Goal: Check status: Check status

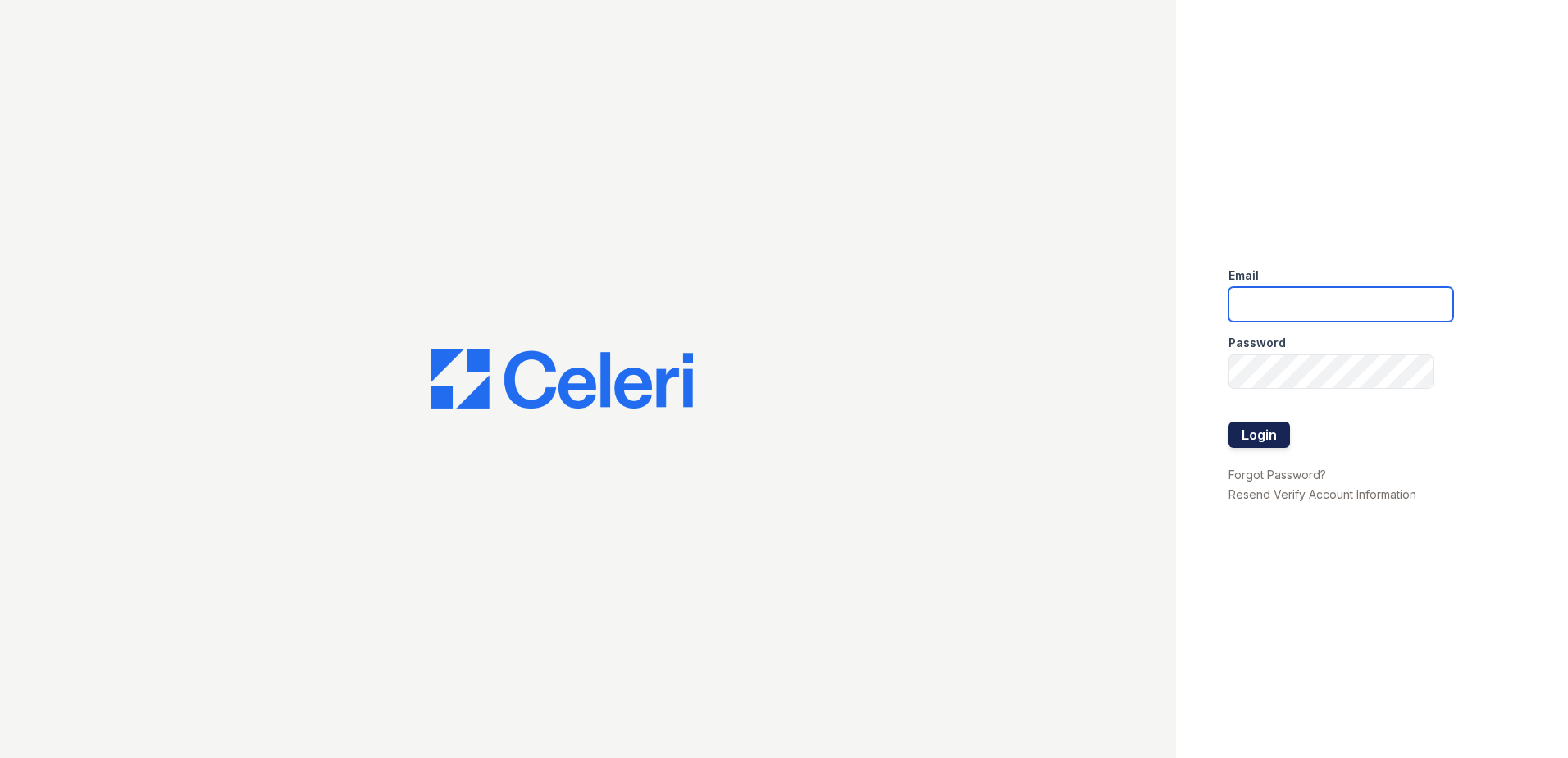
type input "arriveatmedicinelake@trinity-pm.com"
click at [1261, 444] on button "Login" at bounding box center [1259, 435] width 61 height 26
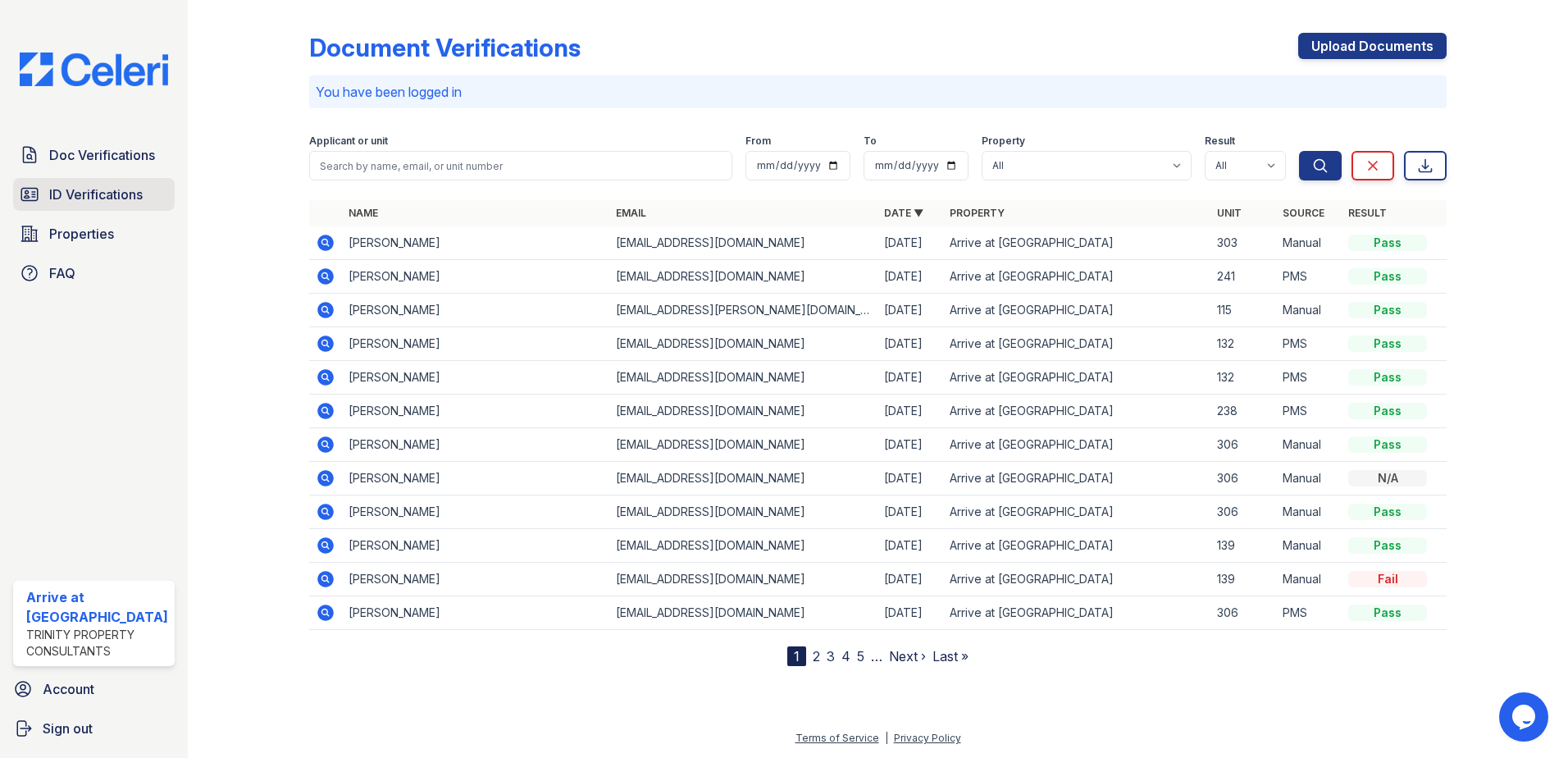
click at [69, 195] on span "ID Verifications" at bounding box center [95, 194] width 93 height 20
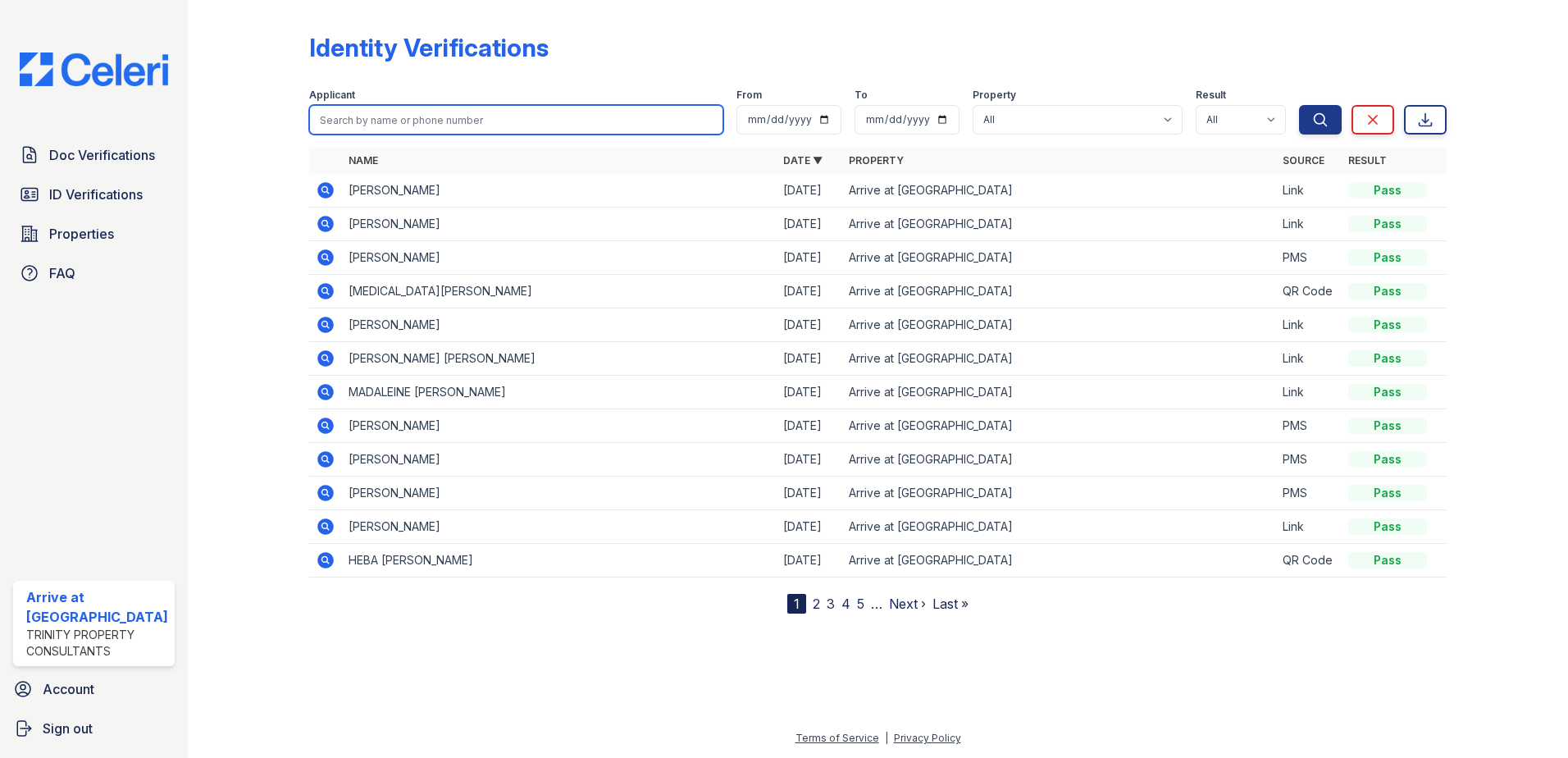
click at [376, 121] on input "search" at bounding box center [517, 120] width 415 height 29
type input "hema"
click at [1300, 105] on button "Search" at bounding box center [1320, 120] width 42 height 29
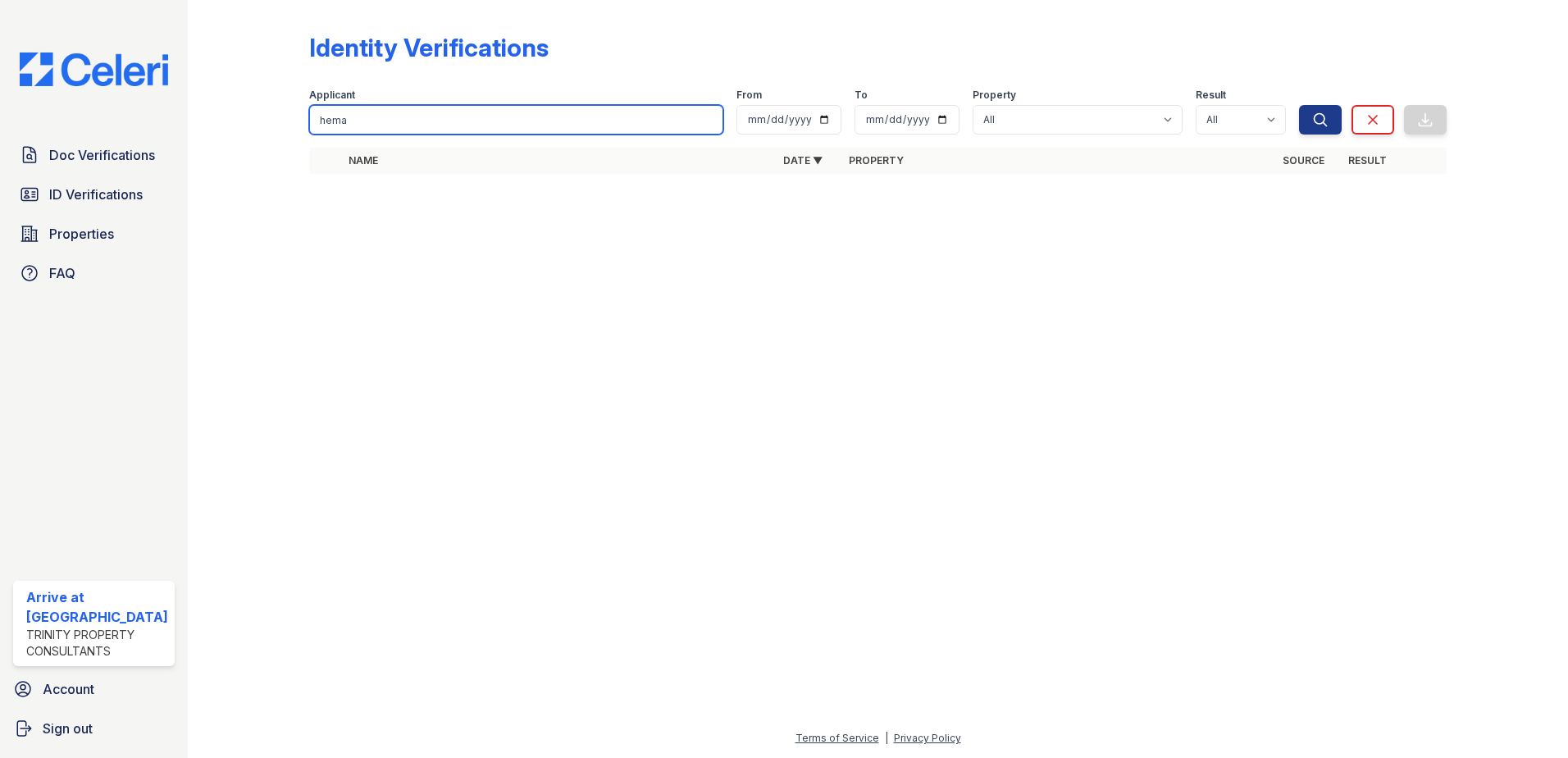
click at [374, 107] on input "hema" at bounding box center [517, 120] width 415 height 29
type input "srini"
click at [1300, 105] on button "Search" at bounding box center [1320, 120] width 42 height 29
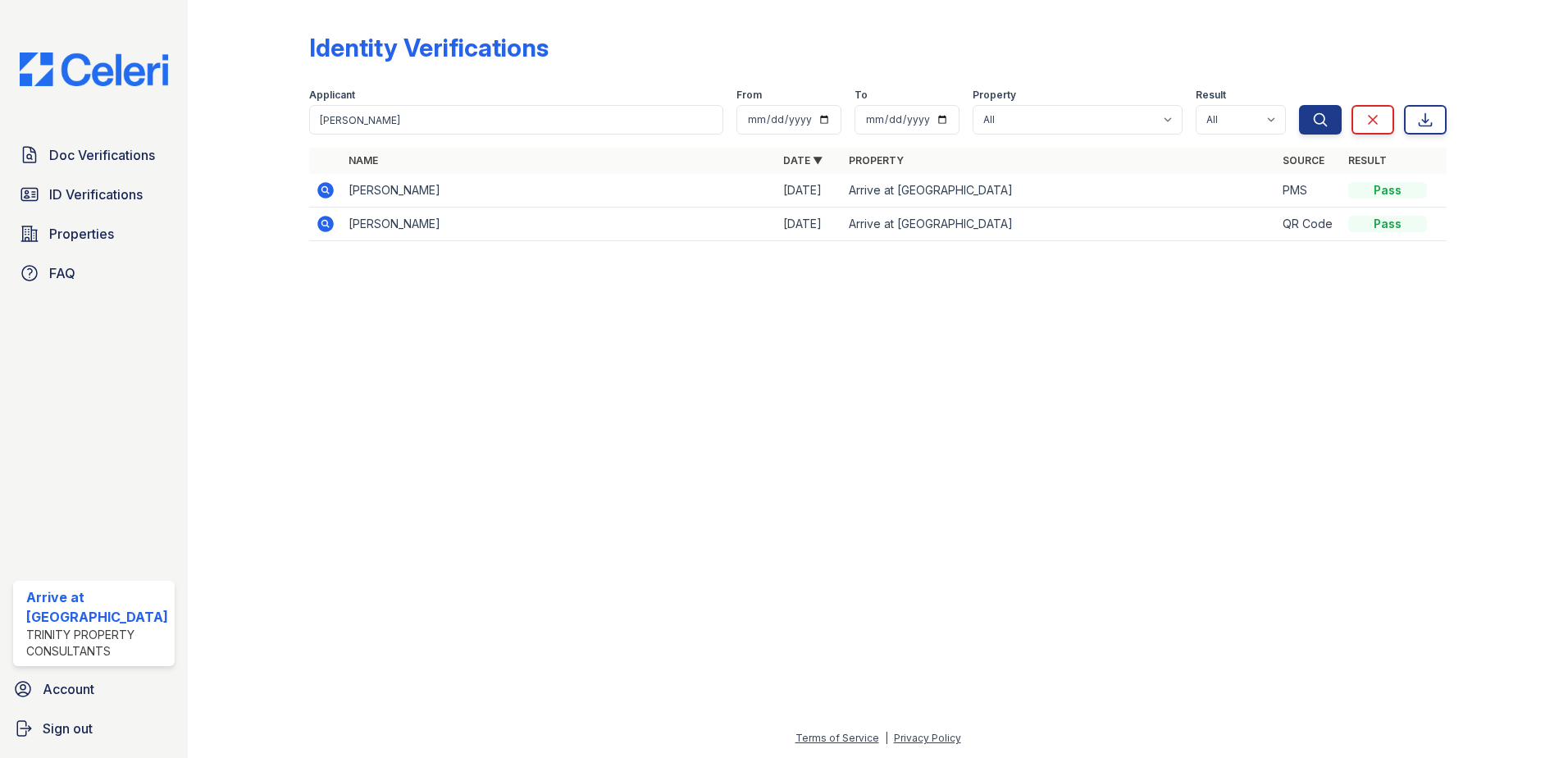
click at [329, 227] on icon at bounding box center [325, 223] width 16 height 16
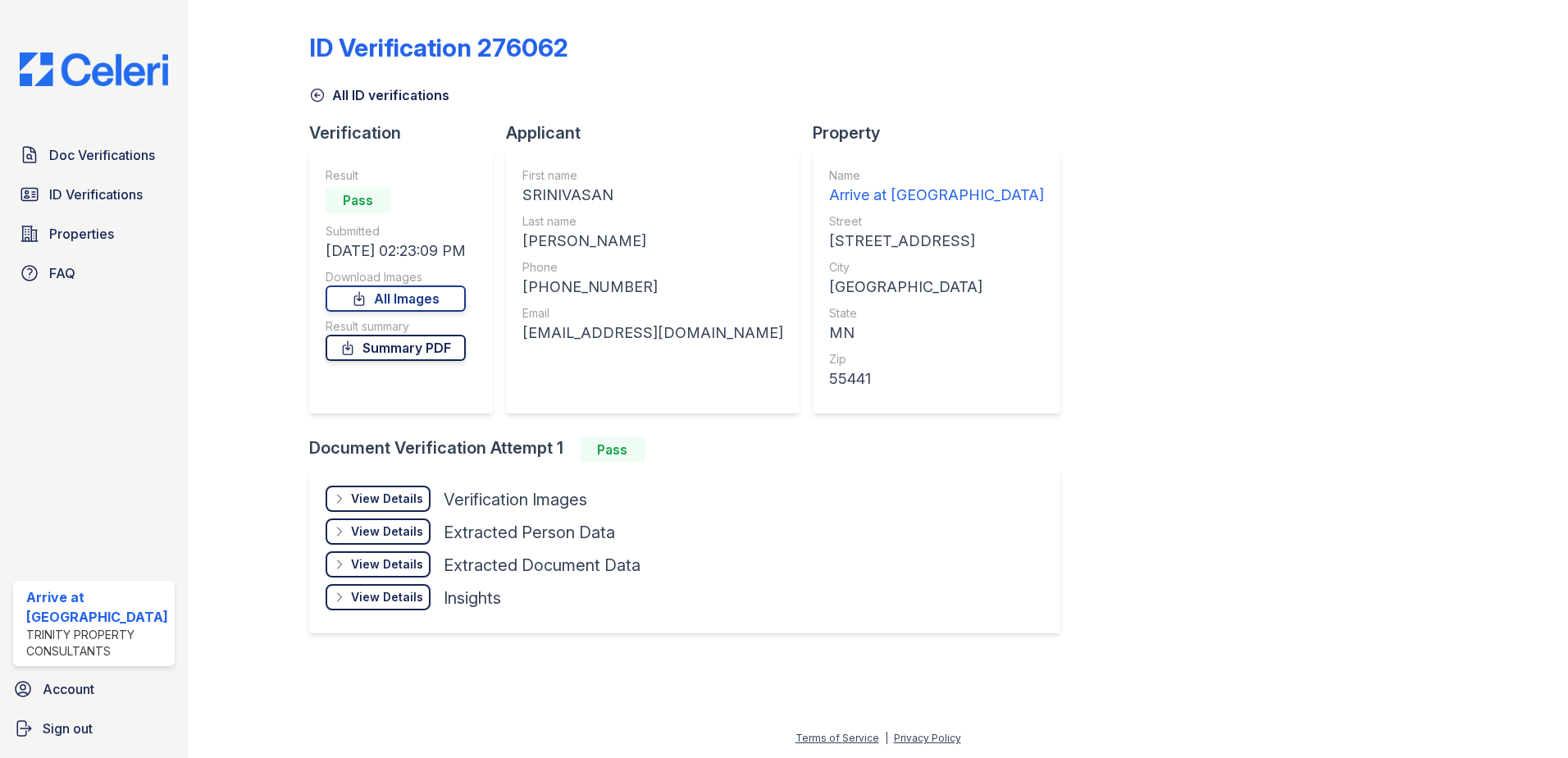
click at [431, 351] on link "Summary PDF" at bounding box center [395, 348] width 140 height 26
